Goal: Task Accomplishment & Management: Manage account settings

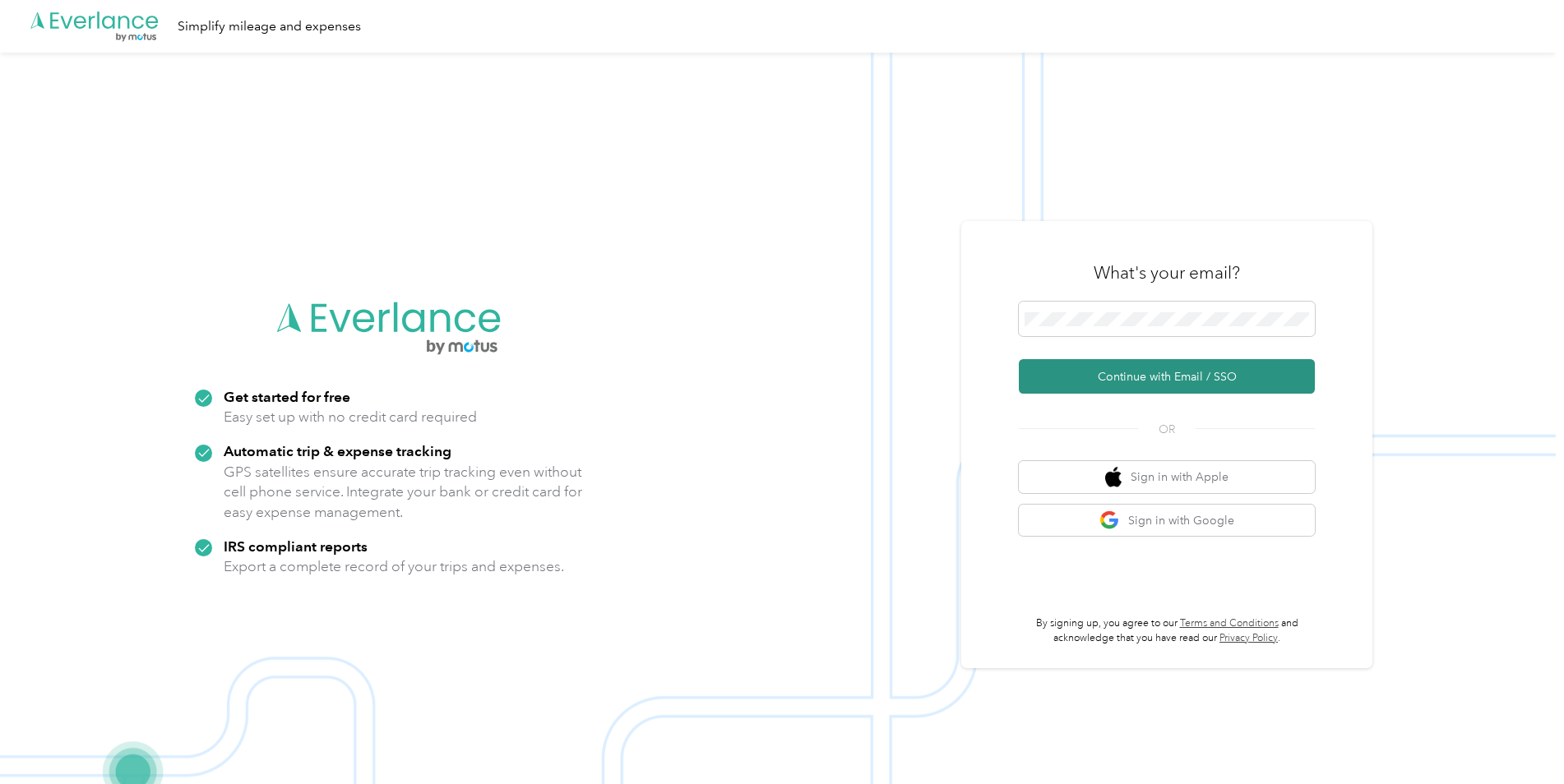
click at [1100, 384] on button "Continue with Email / SSO" at bounding box center [1166, 376] width 296 height 35
click at [1136, 379] on button "Continue with Email / SSO" at bounding box center [1166, 376] width 296 height 35
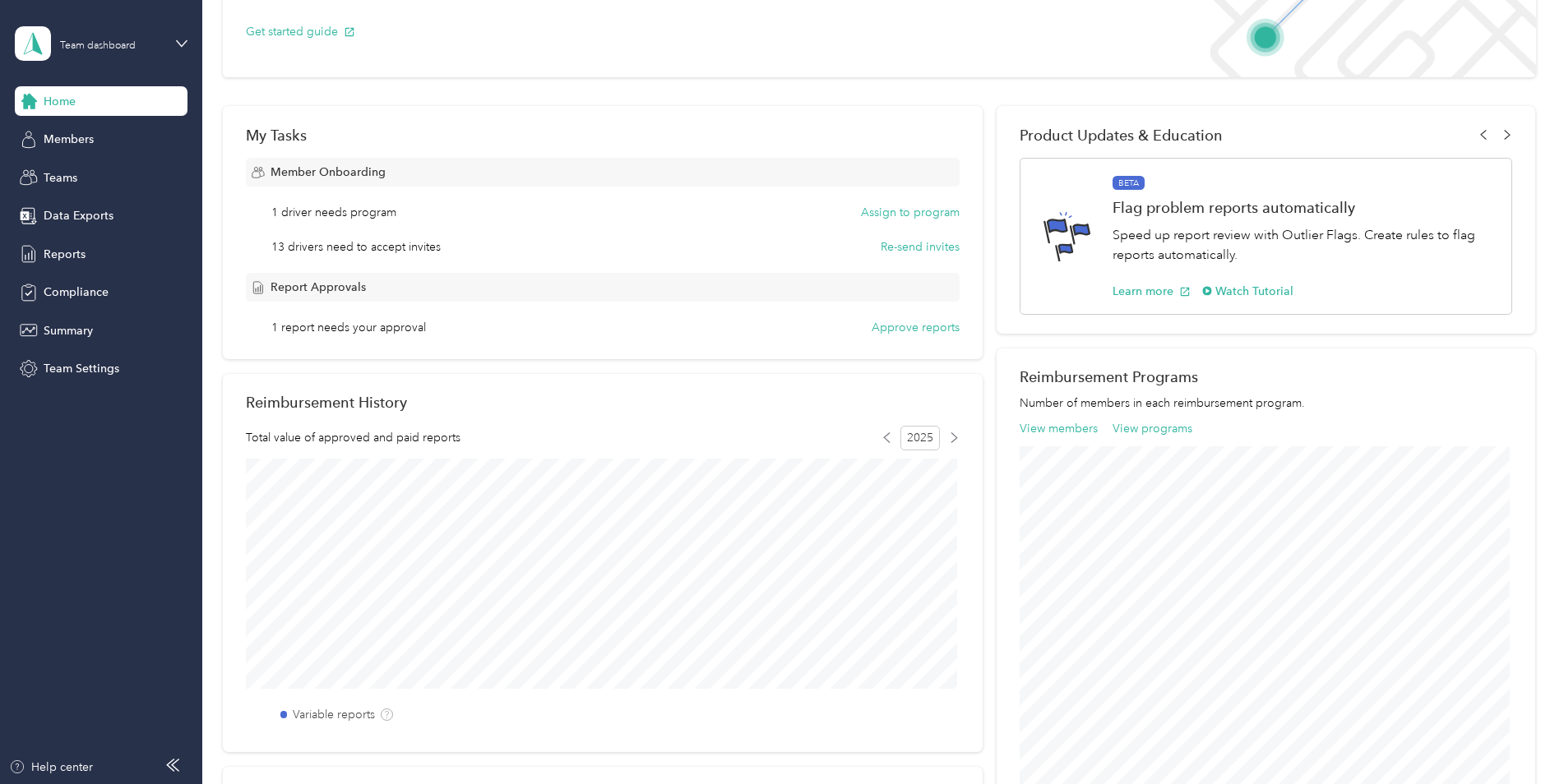
scroll to position [82, 0]
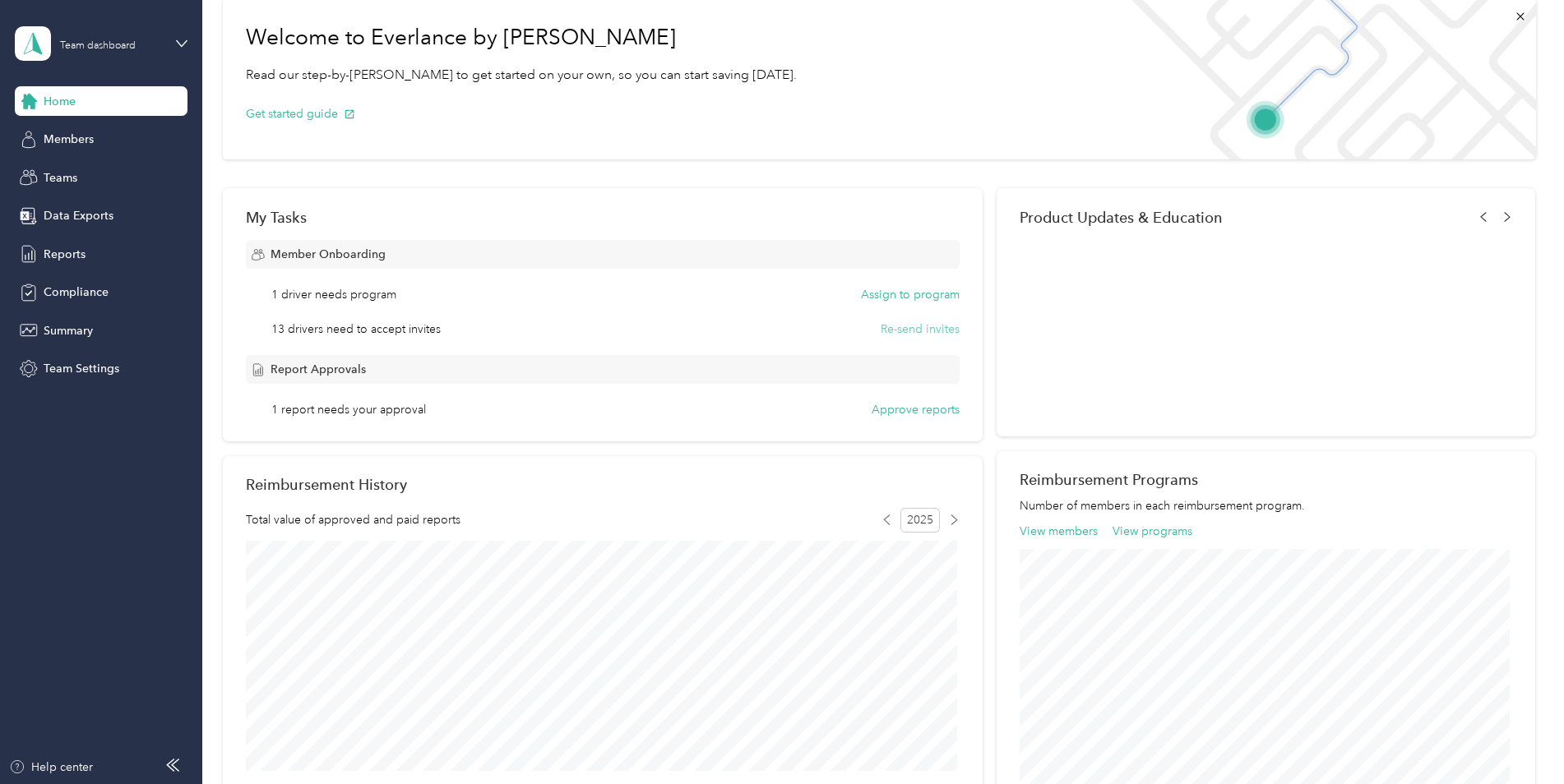
click at [915, 329] on button "Re-send invites" at bounding box center [920, 329] width 79 height 17
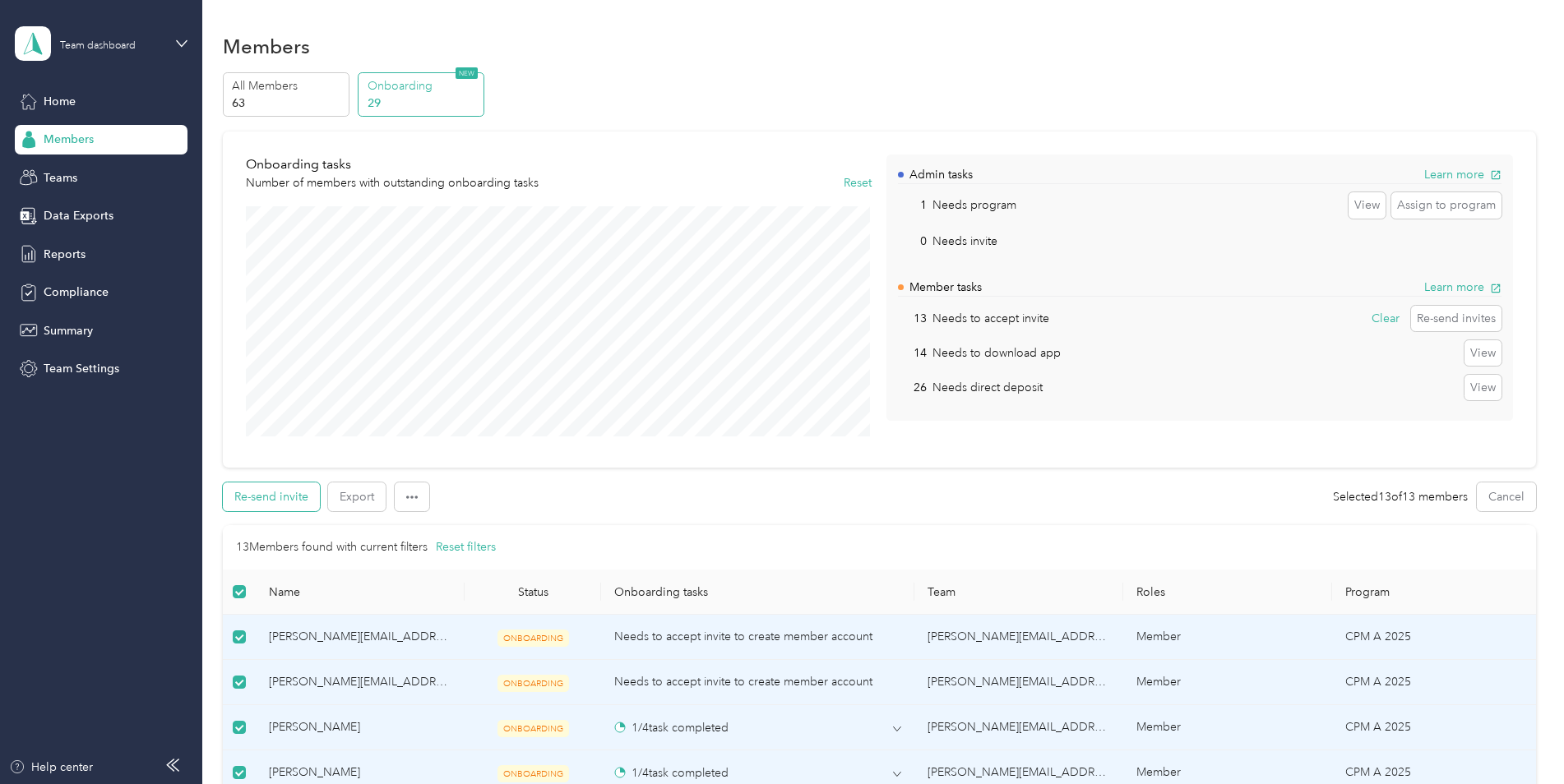
click at [262, 504] on button "Re-send invite" at bounding box center [271, 496] width 97 height 29
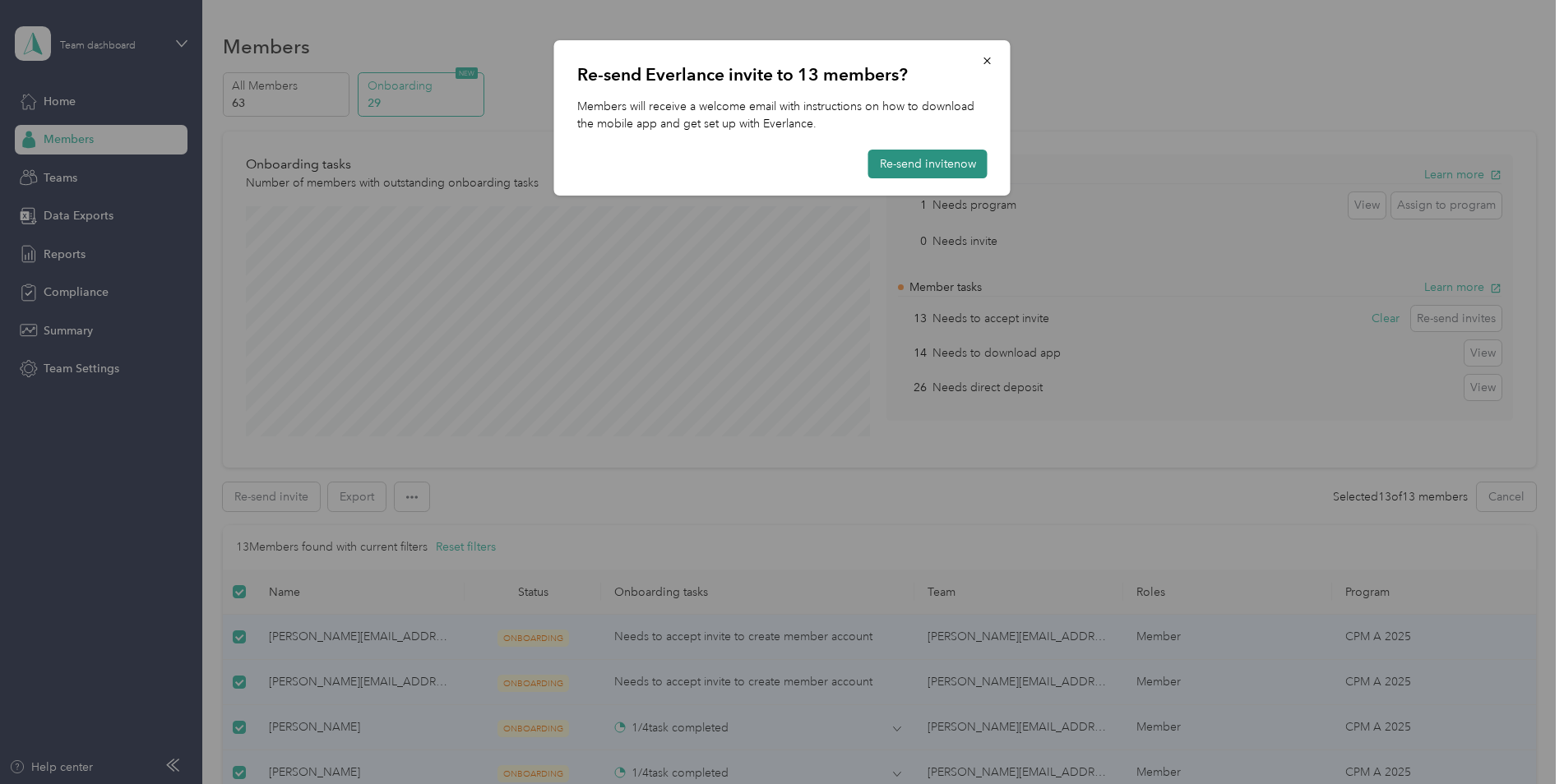
click at [903, 159] on button "Re-send invite now" at bounding box center [927, 164] width 119 height 29
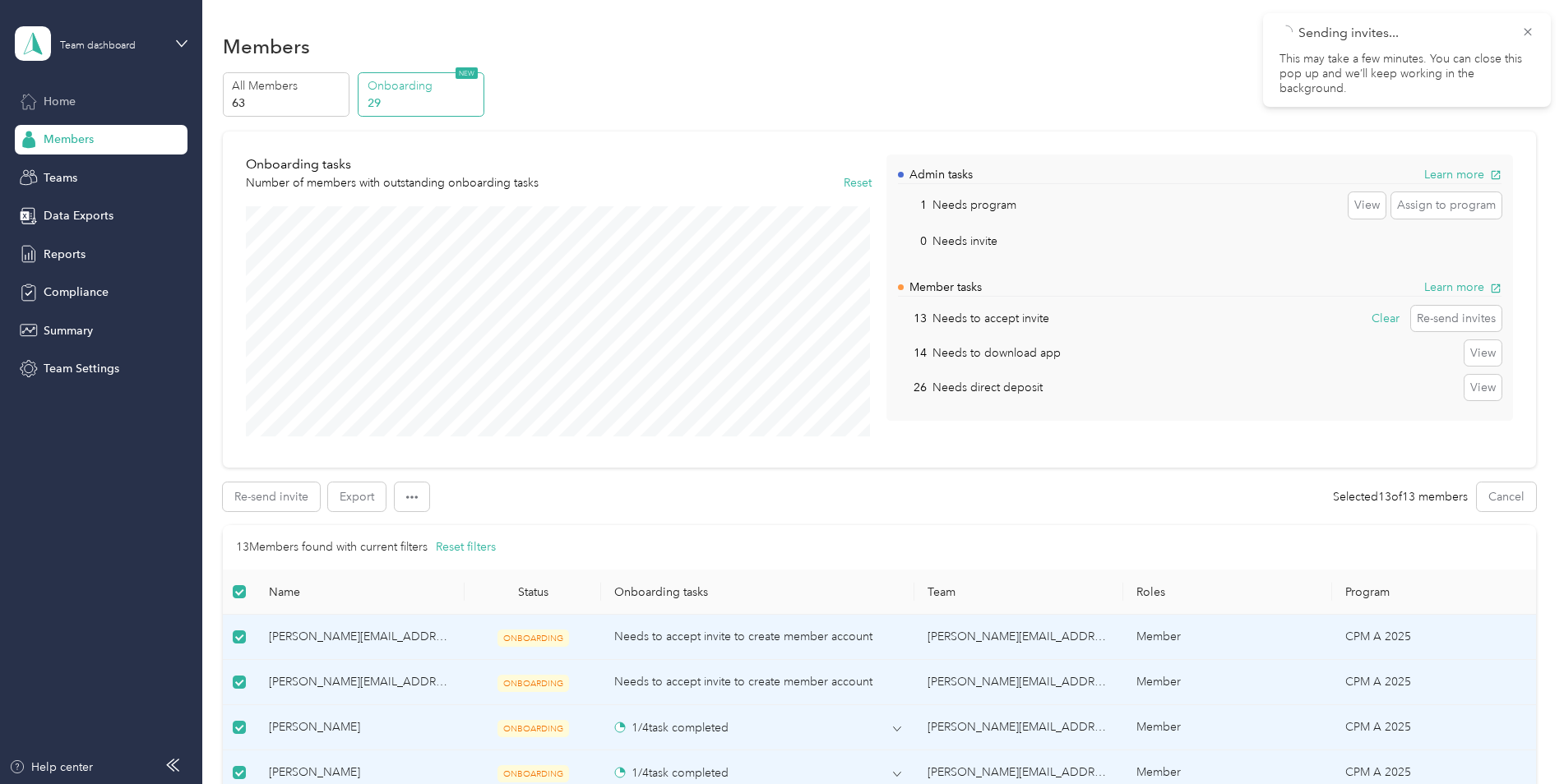
click at [70, 96] on span "Home" at bounding box center [60, 101] width 32 height 17
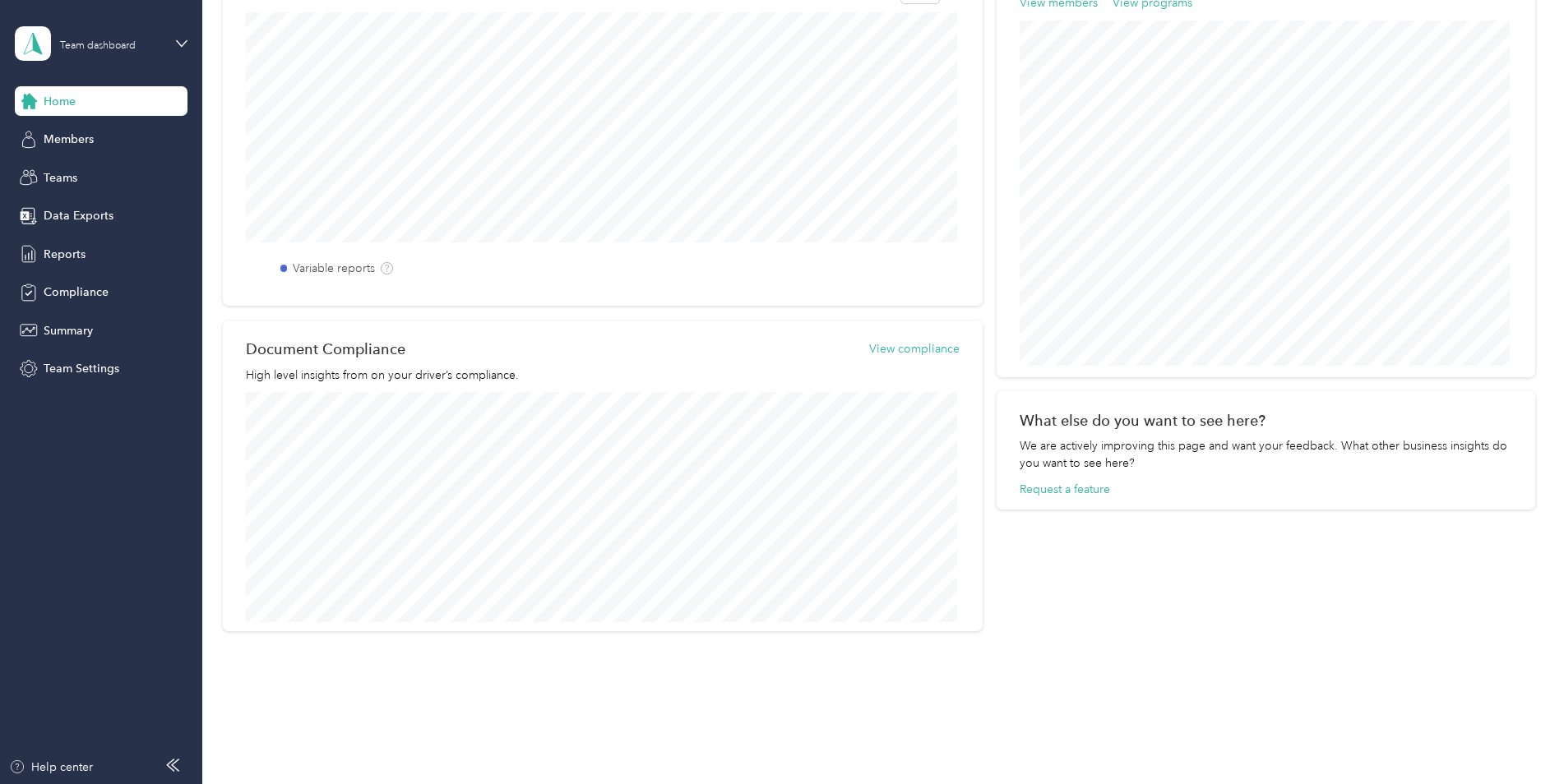
scroll to position [627, 0]
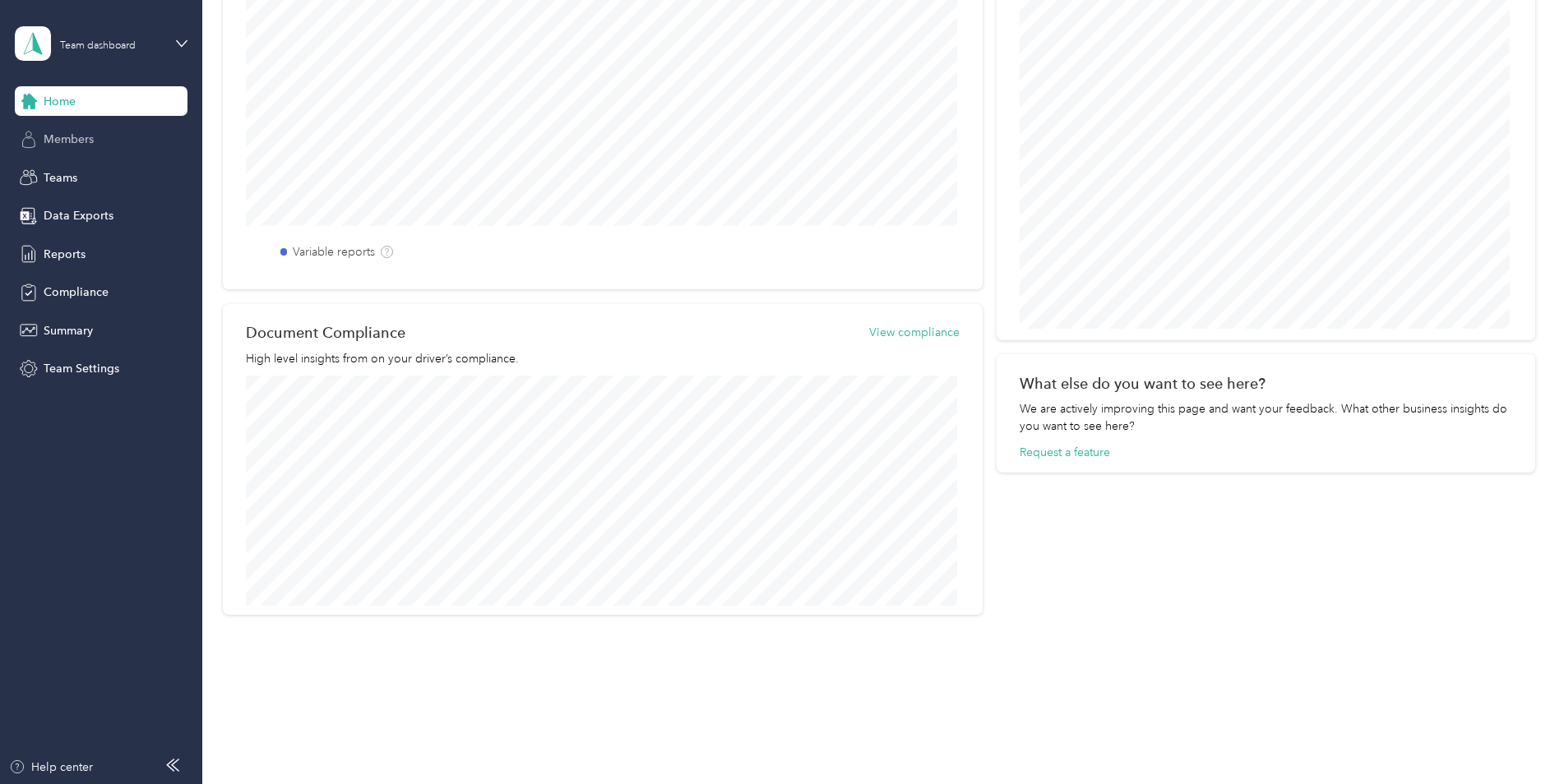
click at [63, 146] on span "Members" at bounding box center [69, 138] width 50 height 17
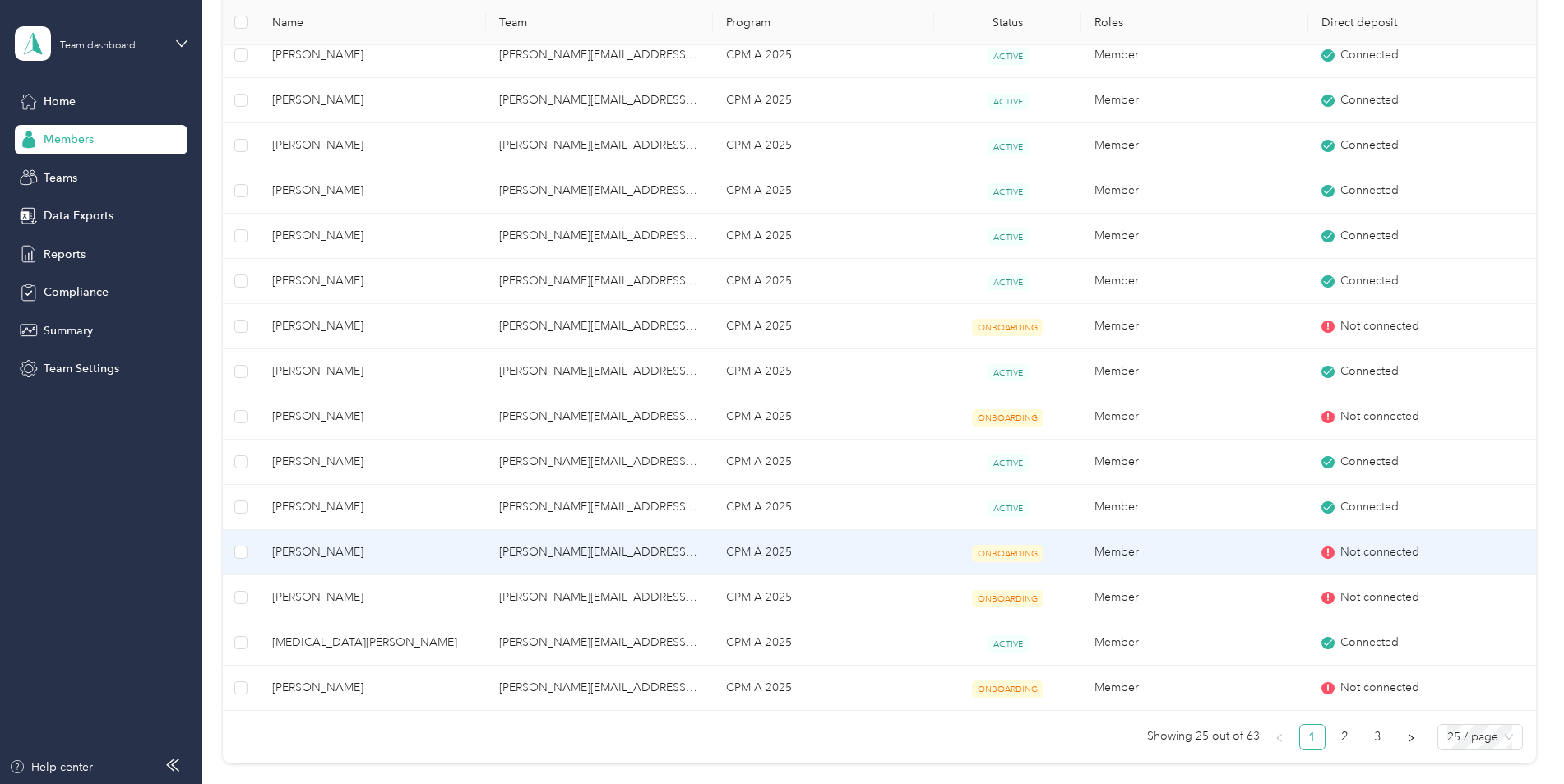
scroll to position [657, 0]
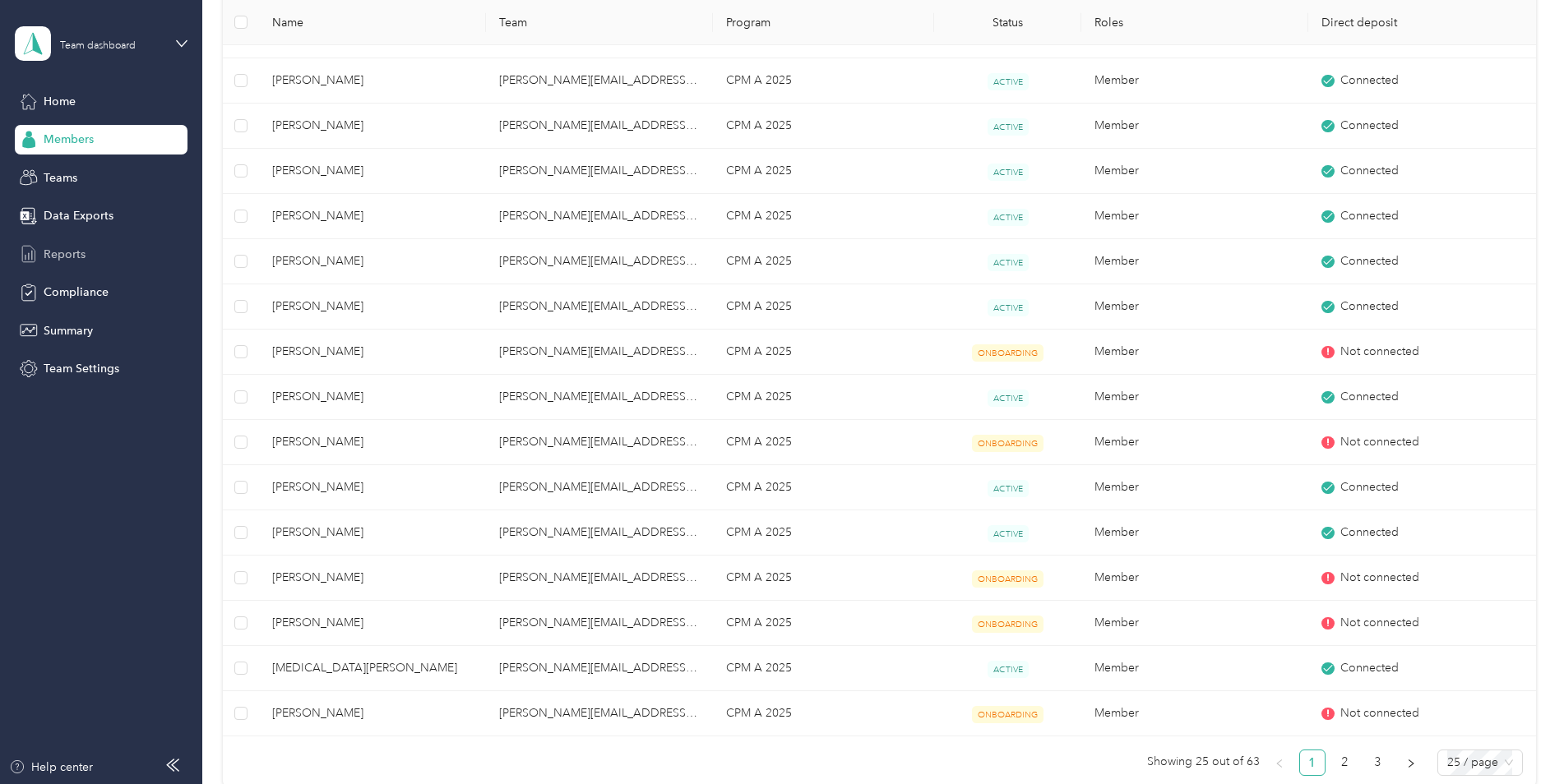
click at [73, 248] on span "Reports" at bounding box center [64, 254] width 42 height 17
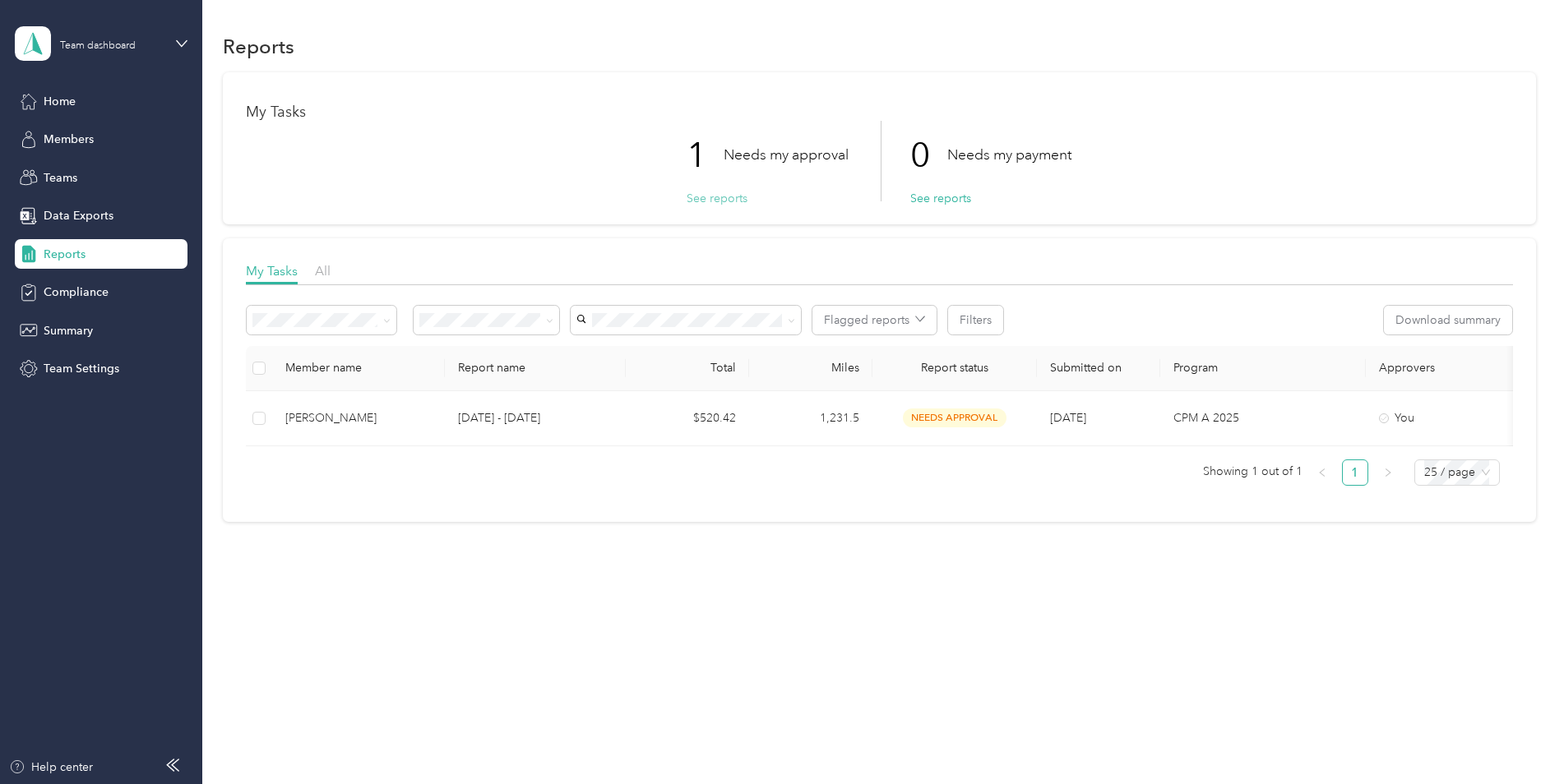
click at [708, 196] on button "See reports" at bounding box center [717, 198] width 61 height 17
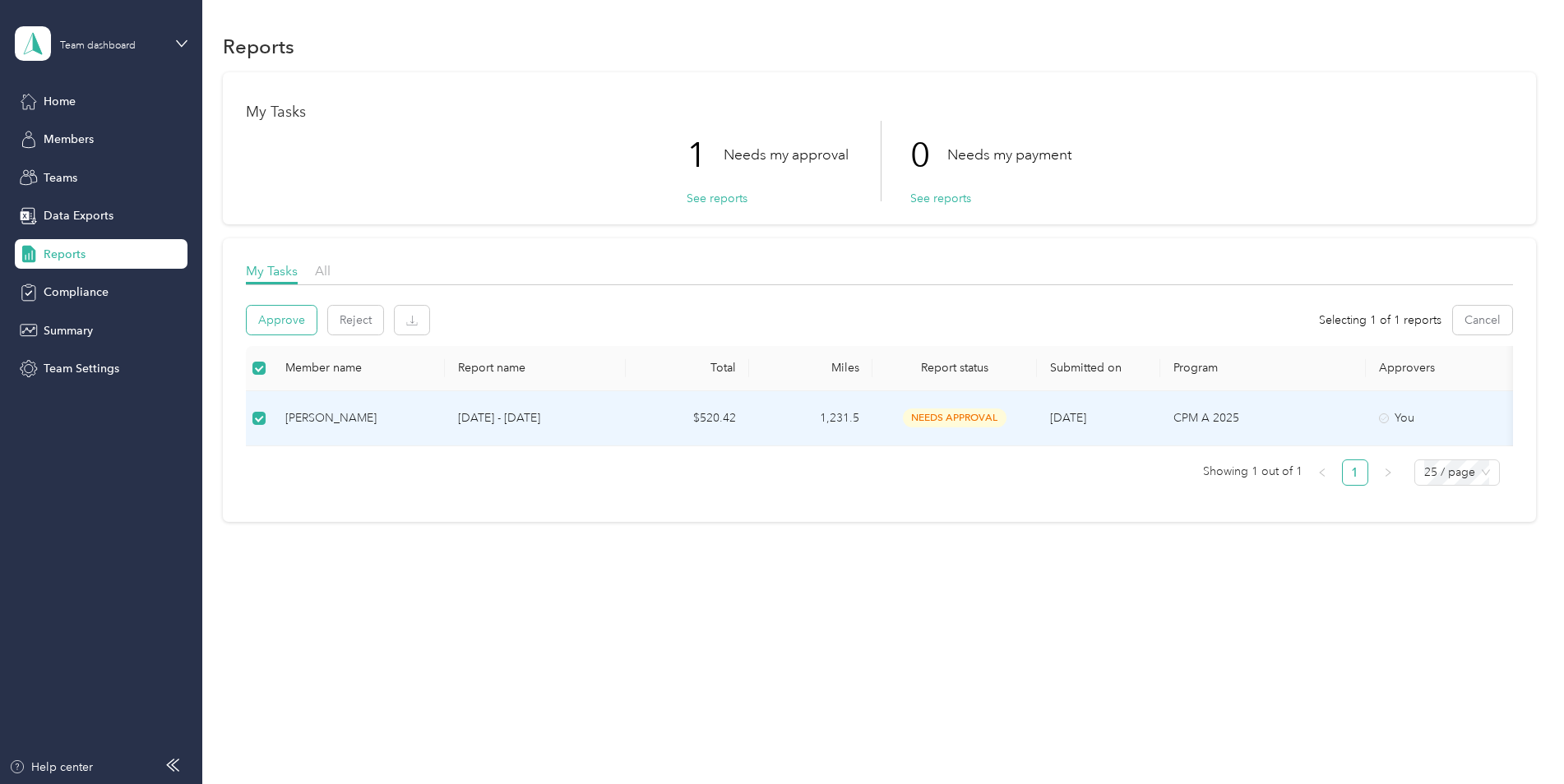
click at [297, 324] on button "Approve" at bounding box center [281, 320] width 70 height 29
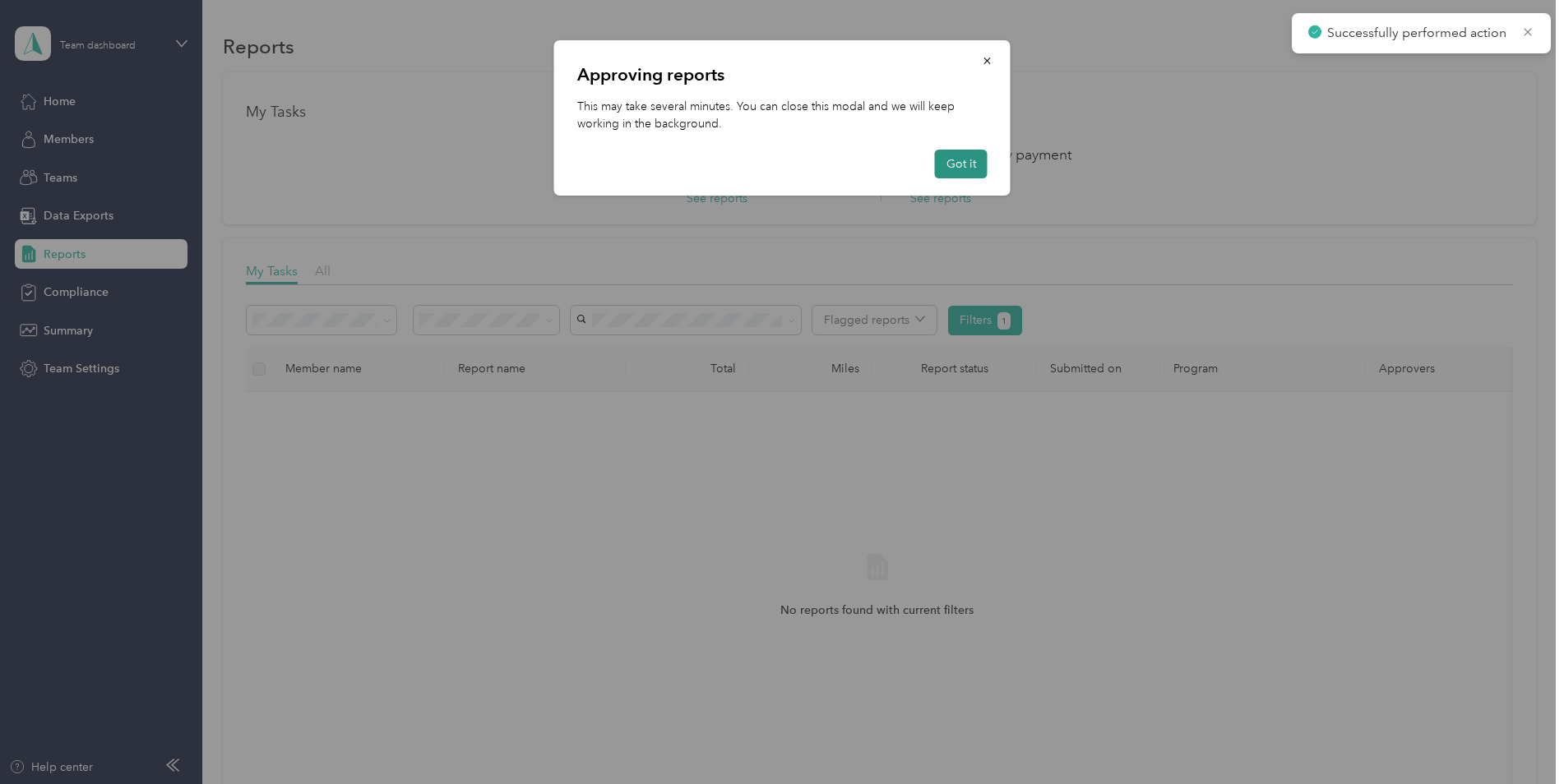
click at [968, 156] on button "Got it" at bounding box center [961, 164] width 53 height 29
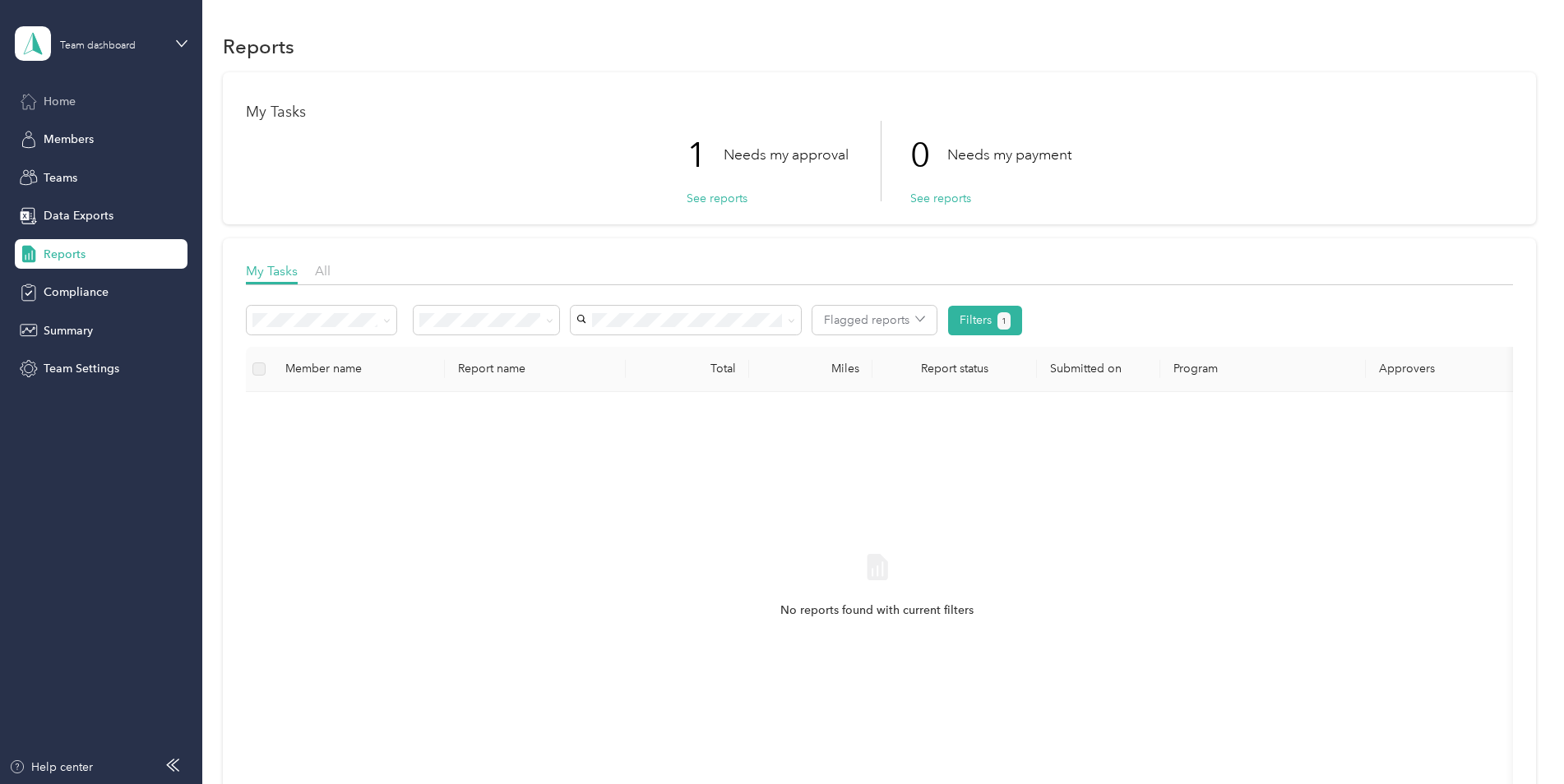
click at [60, 102] on span "Home" at bounding box center [60, 101] width 32 height 17
